Goal: Information Seeking & Learning: Learn about a topic

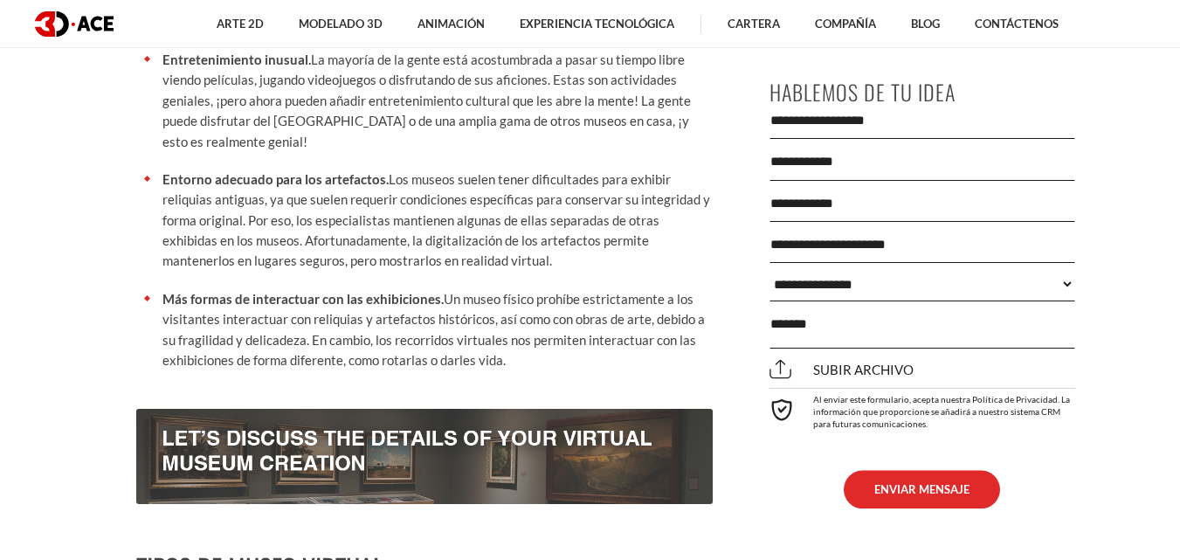
scroll to position [1572, 0]
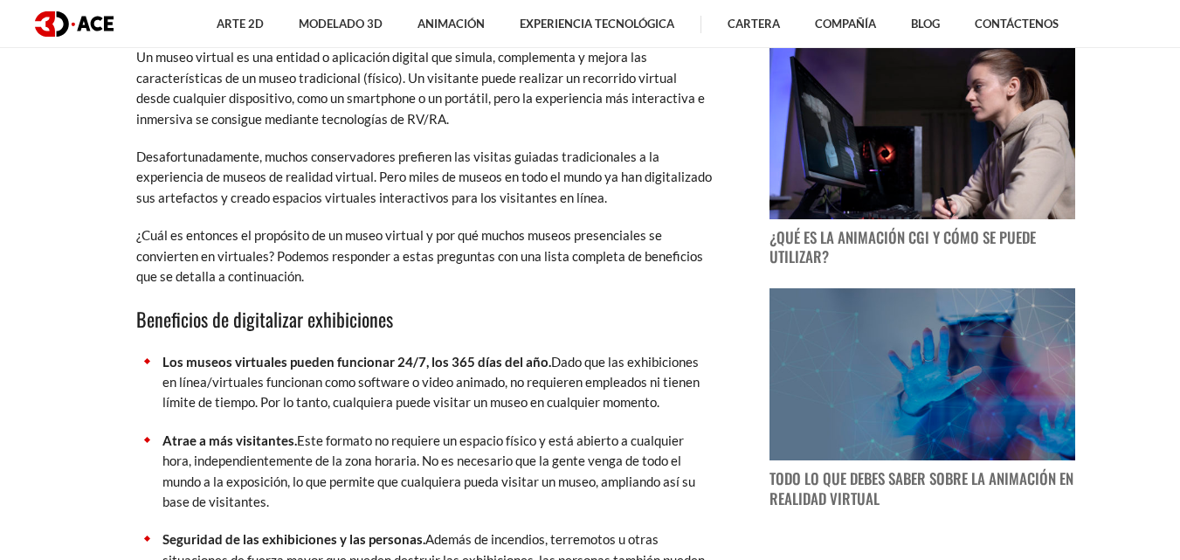
scroll to position [1223, 0]
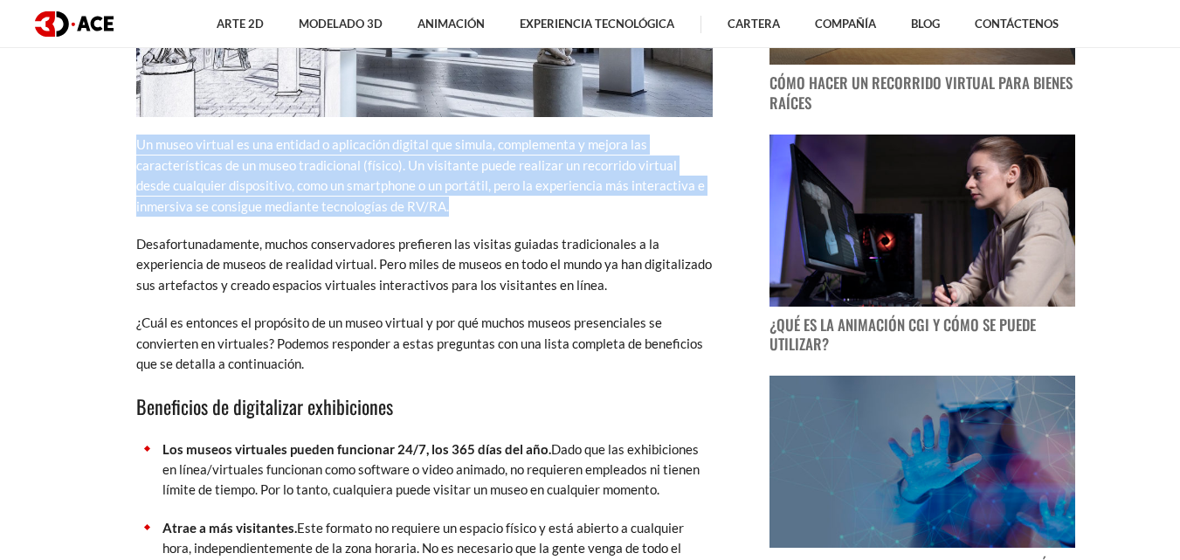
drag, startPoint x: 137, startPoint y: 143, endPoint x: 473, endPoint y: 204, distance: 341.0
click at [473, 204] on p "Un museo virtual es una entidad o aplicación digital que simula, complementa y …" at bounding box center [424, 176] width 577 height 82
copy font "Un museo virtual es una entidad o aplicación digital que simula, complementa y …"
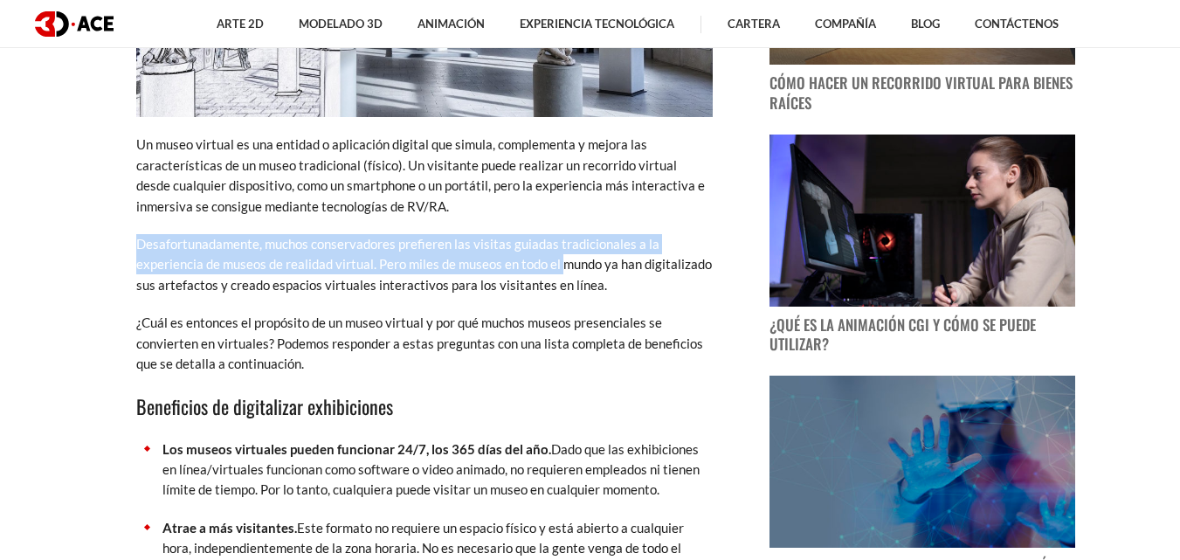
drag, startPoint x: 135, startPoint y: 243, endPoint x: 601, endPoint y: 263, distance: 466.9
click at [206, 247] on font "Desafortunadamente, muchos conservadores prefieren las visitas guiadas tradicio…" at bounding box center [424, 264] width 576 height 57
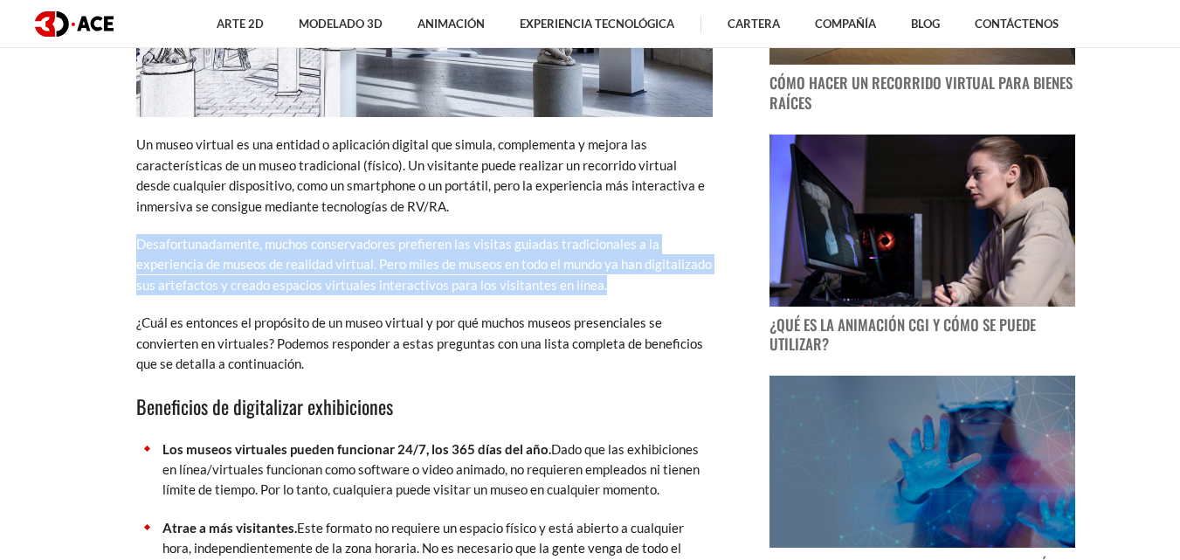
drag, startPoint x: 136, startPoint y: 241, endPoint x: 667, endPoint y: 287, distance: 532.2
click at [667, 287] on p "Desafortunadamente, muchos conservadores prefieren las visitas guiadas tradicio…" at bounding box center [424, 264] width 577 height 61
copy font "Desafortunadamente, muchos conservadores prefieren las visitas guiadas tradicio…"
click at [573, 277] on font "Desafortunadamente, muchos conservadores prefieren las visitas guiadas tradicio…" at bounding box center [424, 264] width 576 height 57
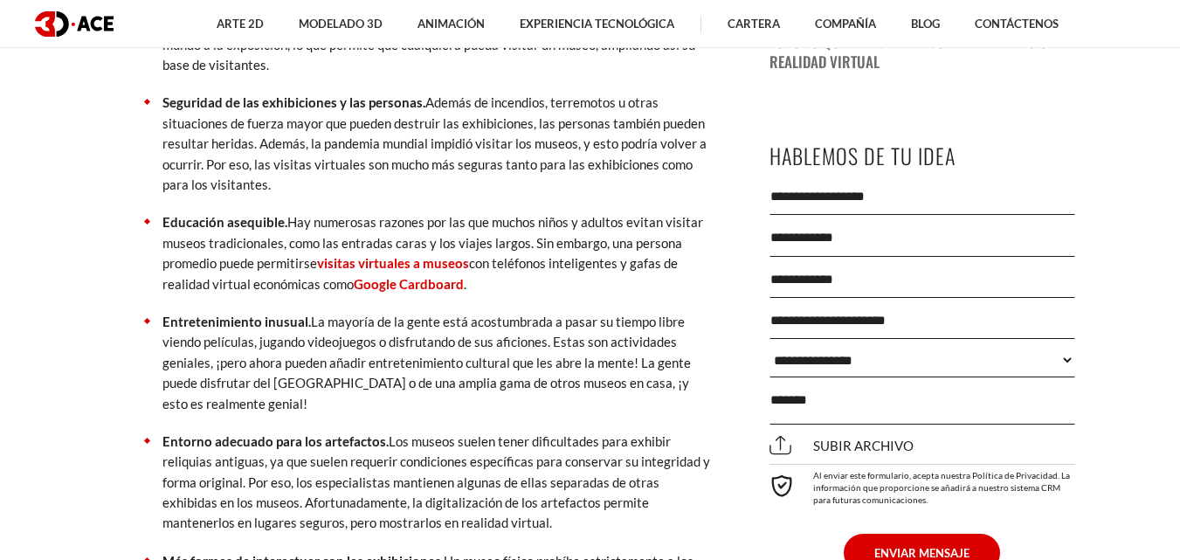
scroll to position [1485, 0]
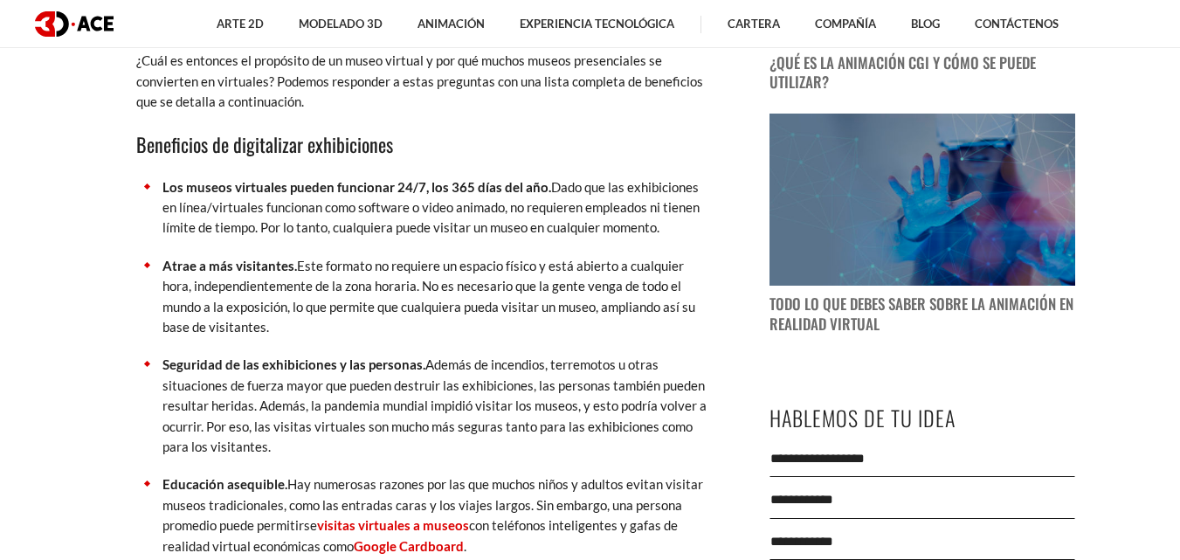
drag, startPoint x: 162, startPoint y: 189, endPoint x: 691, endPoint y: 230, distance: 530.1
click at [691, 230] on p "Los museos virtuales pueden funcionar 24/7, los 365 días del año. Dado que las …" at bounding box center [437, 207] width 550 height 61
copy p "Los museos virtuales pueden funcionar 24/7, los 365 días del año. Dado que las …"
click at [618, 216] on p "Los museos virtuales pueden funcionar 24/7, los 365 días del año. Dado que las …" at bounding box center [437, 207] width 550 height 61
drag, startPoint x: 162, startPoint y: 264, endPoint x: 242, endPoint y: 325, distance: 100.3
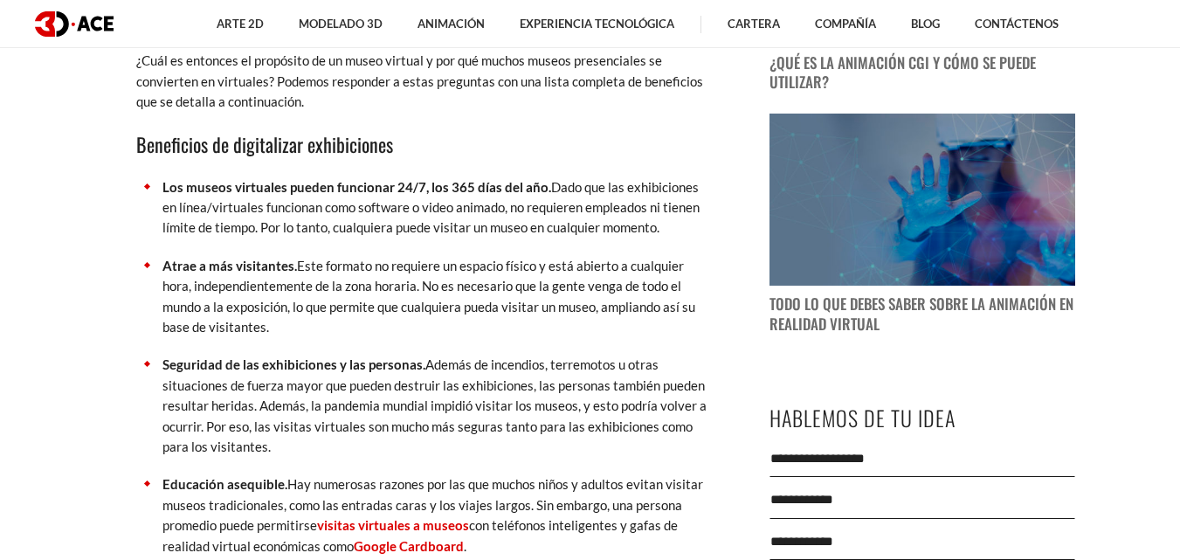
click at [242, 325] on p "Atrae a más visitantes. Este formato no requiere un espacio físico y está abier…" at bounding box center [437, 297] width 550 height 82
copy p "Atrae a más visitantes. Este formato no requiere un espacio físico y está abier…"
click at [264, 293] on font "Este formato no requiere un espacio físico y está abierto a cualquier hora, ind…" at bounding box center [428, 296] width 533 height 77
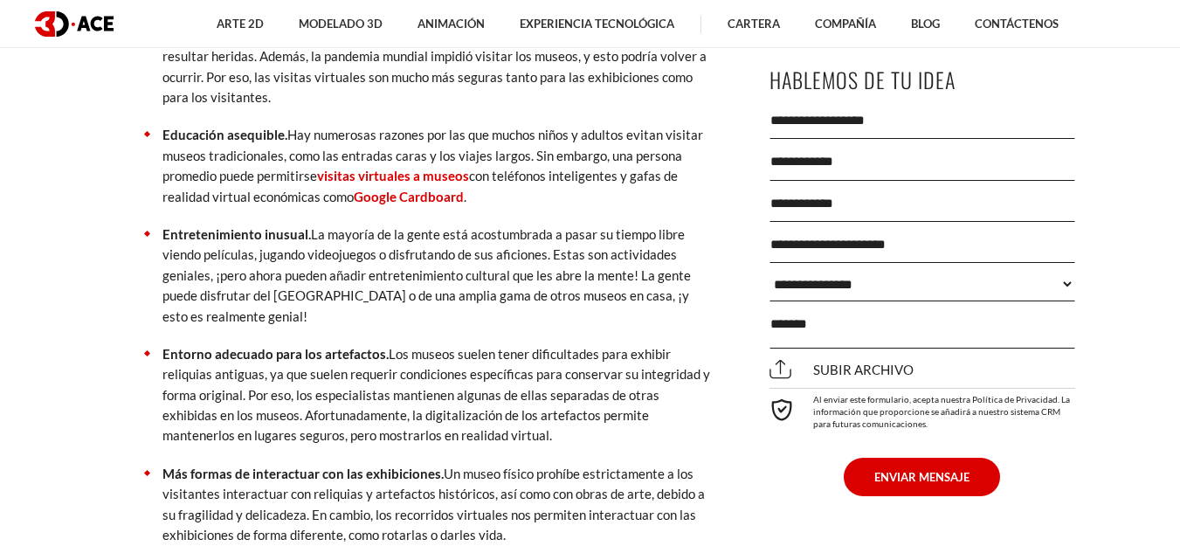
scroll to position [1660, 0]
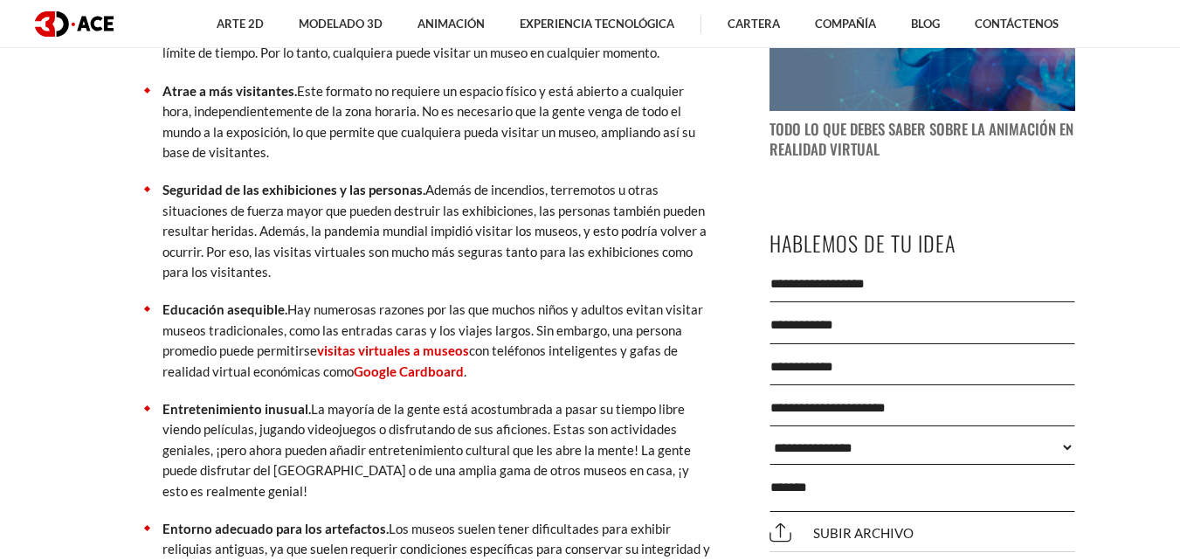
drag, startPoint x: 162, startPoint y: 187, endPoint x: 339, endPoint y: 273, distance: 197.3
click at [339, 273] on p "Seguridad de las exhibiciones y las personas. Además de incendios, terremotos u…" at bounding box center [437, 231] width 550 height 102
copy p "Seguridad de las exhibiciones y las personas. Además de incendios, terremotos u…"
click at [355, 232] on font "Además de incendios, terremotos u otras situaciones de fuerza mayor que pueden …" at bounding box center [434, 231] width 544 height 98
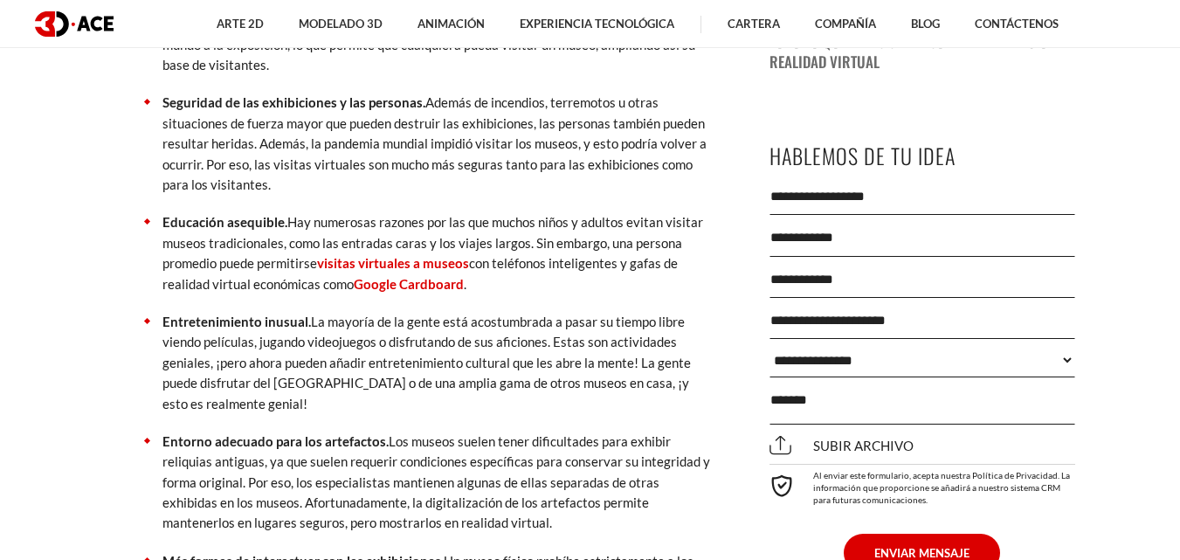
drag, startPoint x: 164, startPoint y: 218, endPoint x: 540, endPoint y: 280, distance: 380.8
click at [540, 280] on p "Educación asequible. Hay numerosas razones por las que muchos niños y adultos e…" at bounding box center [437, 253] width 550 height 82
drag, startPoint x: 435, startPoint y: 262, endPoint x: 319, endPoint y: 258, distance: 116.3
copy p "Educación asequible. Hay numerosas razones por las que muchos niños y adultos e…"
click at [287, 300] on ul "Los museos virtuales pueden funcionar 24/7, los 365 días del año. Dado que las …" at bounding box center [424, 274] width 577 height 718
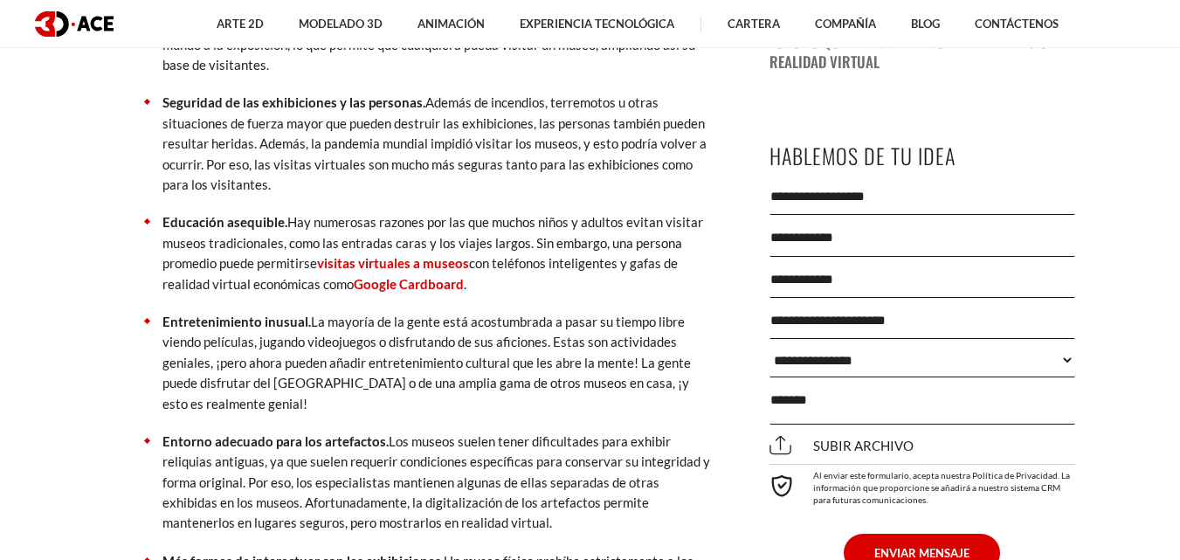
scroll to position [1834, 0]
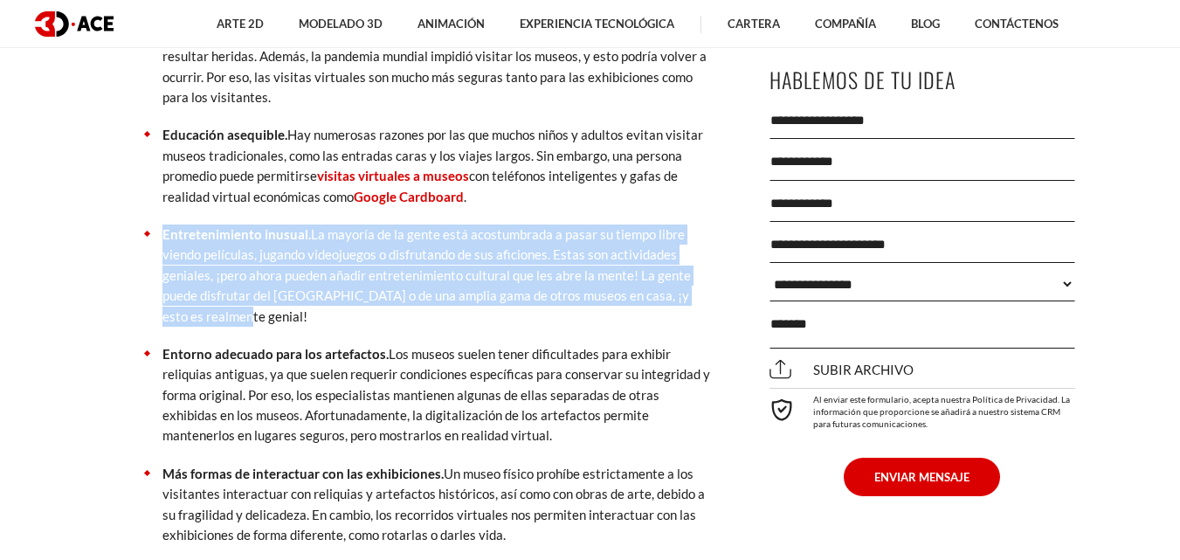
drag, startPoint x: 164, startPoint y: 232, endPoint x: 310, endPoint y: 319, distance: 169.6
click at [310, 319] on p "Entretenimiento inusual. La mayoría de la gente está acostumbrada a pasar su ti…" at bounding box center [437, 275] width 550 height 102
copy p "Entretenimiento inusual. La mayoría de la gente está acostumbrada a pasar su ti…"
click at [326, 275] on font "La mayoría de la gente está acostumbrada a pasar su tiempo libre viendo películ…" at bounding box center [426, 275] width 528 height 98
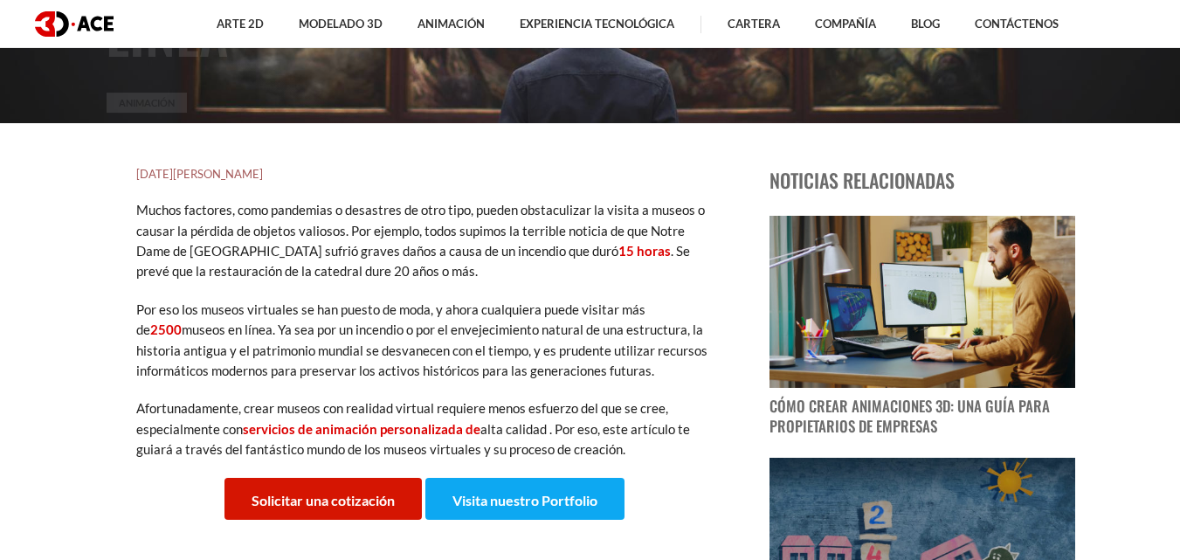
scroll to position [349, 0]
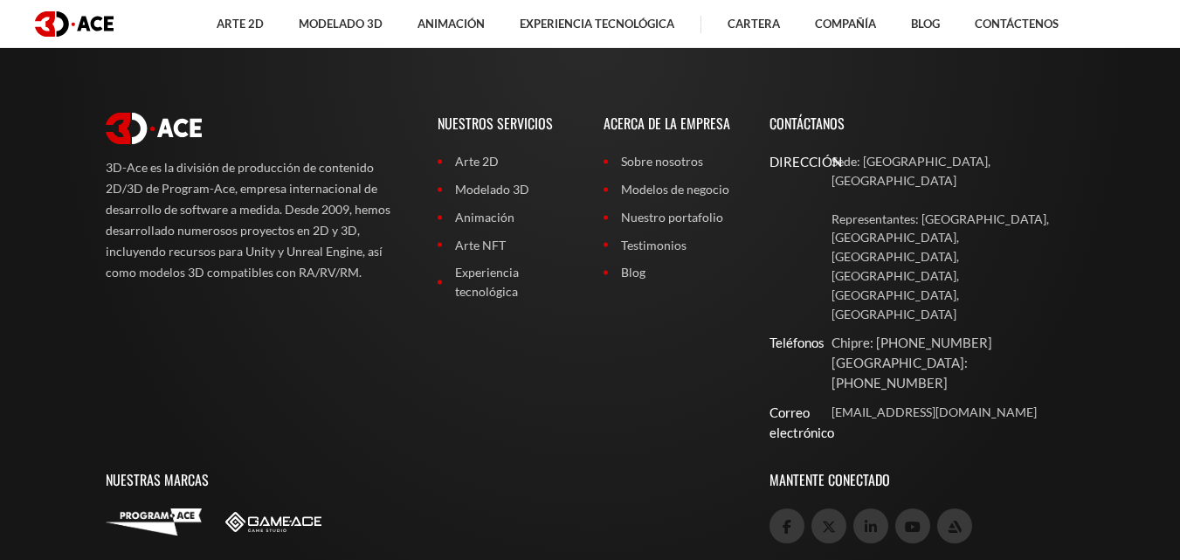
scroll to position [6542, 0]
